Goal: Task Accomplishment & Management: Use online tool/utility

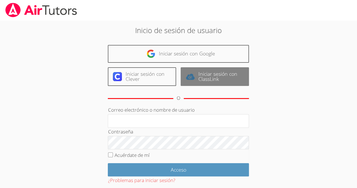
click at [248, 68] on link "Iniciar sesión con ClassLink" at bounding box center [214, 76] width 68 height 19
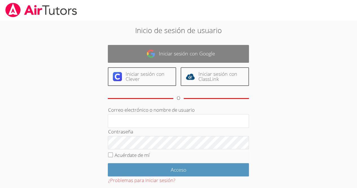
click at [158, 52] on link "Iniciar sesión con Google" at bounding box center [178, 54] width 141 height 18
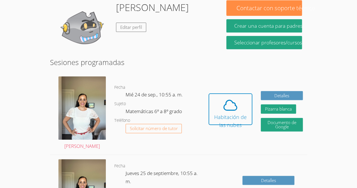
scroll to position [100, 0]
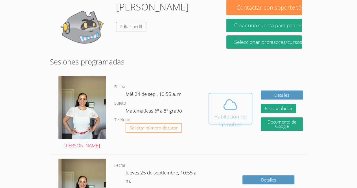
click at [238, 99] on span at bounding box center [230, 104] width 36 height 16
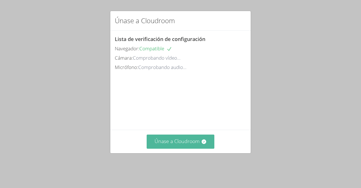
click at [196, 144] on font "Únase a Cloudroom" at bounding box center [177, 140] width 45 height 7
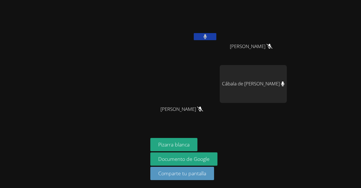
click at [206, 30] on video at bounding box center [183, 21] width 67 height 38
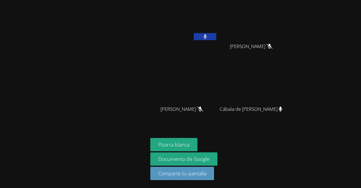
click at [213, 34] on button at bounding box center [205, 36] width 23 height 7
click at [208, 36] on icon at bounding box center [205, 36] width 6 height 5
click at [196, 32] on video at bounding box center [183, 21] width 67 height 38
click at [206, 37] on icon at bounding box center [205, 36] width 4 height 5
click at [203, 36] on icon at bounding box center [205, 36] width 6 height 5
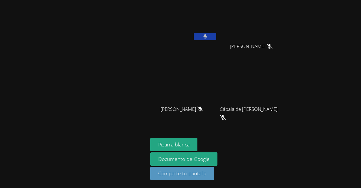
click at [213, 38] on button at bounding box center [205, 36] width 23 height 7
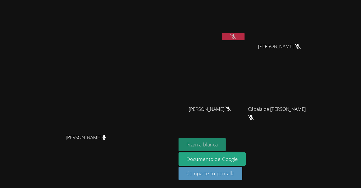
click at [218, 143] on font "Pizarra blanca" at bounding box center [201, 144] width 31 height 7
click at [244, 39] on button at bounding box center [233, 36] width 23 height 7
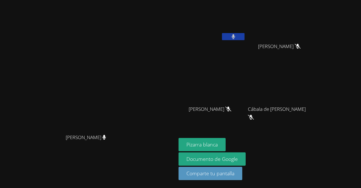
click at [244, 37] on button at bounding box center [233, 36] width 23 height 7
click at [244, 39] on button at bounding box center [233, 36] width 23 height 7
click at [246, 41] on div "María Ramos Pérez" at bounding box center [212, 22] width 67 height 40
click at [244, 39] on button at bounding box center [233, 36] width 23 height 7
click at [246, 32] on video at bounding box center [212, 21] width 67 height 38
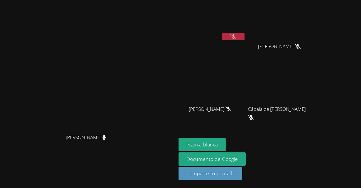
click at [236, 34] on icon at bounding box center [233, 36] width 6 height 5
click at [235, 34] on icon at bounding box center [234, 36] width 4 height 5
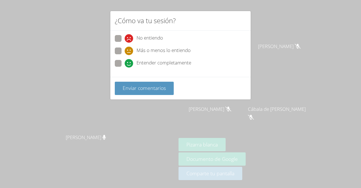
click at [122, 38] on label "No entiendo" at bounding box center [139, 39] width 48 height 8
click at [125, 38] on input "No entiendo" at bounding box center [127, 37] width 5 height 5
radio input "true"
click at [125, 55] on span at bounding box center [125, 55] width 0 height 0
click at [125, 50] on input "Más o menos lo entiendo" at bounding box center [127, 49] width 5 height 5
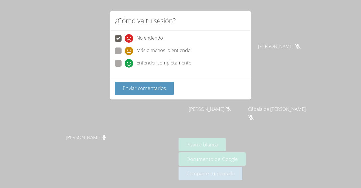
radio input "true"
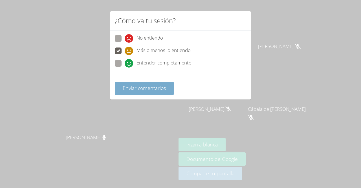
click at [128, 86] on font "Enviar comentarios" at bounding box center [144, 87] width 43 height 7
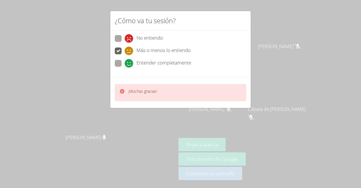
click at [95, 72] on div "¿Cómo va tu sesión? No entiendo Más o menos lo entiendo Entender completamente …" at bounding box center [180, 94] width 361 height 188
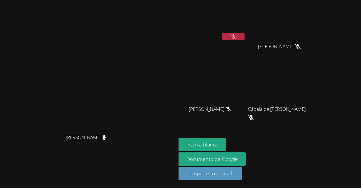
click at [236, 34] on icon at bounding box center [233, 36] width 6 height 5
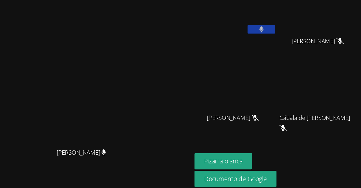
click at [244, 36] on button at bounding box center [233, 36] width 23 height 7
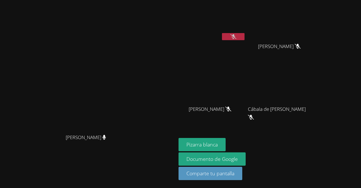
click at [236, 38] on icon at bounding box center [233, 36] width 6 height 5
click at [244, 36] on button at bounding box center [233, 36] width 23 height 7
